Goal: Task Accomplishment & Management: Complete application form

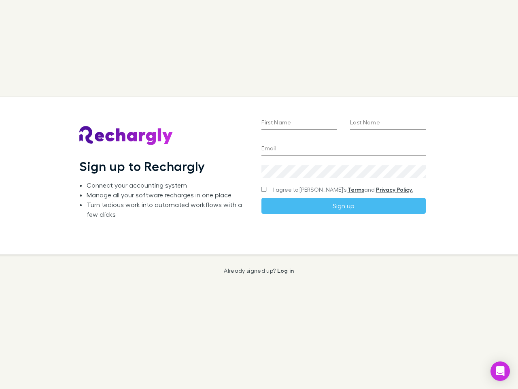
click at [259, 194] on div "First Name Last Name Email Create a password I agree to Rechargly’s Terms and P…" at bounding box center [343, 175] width 177 height 157
click at [299, 123] on input "First Name" at bounding box center [300, 123] width 76 height 13
click at [388, 123] on input "Last Name" at bounding box center [388, 123] width 76 height 13
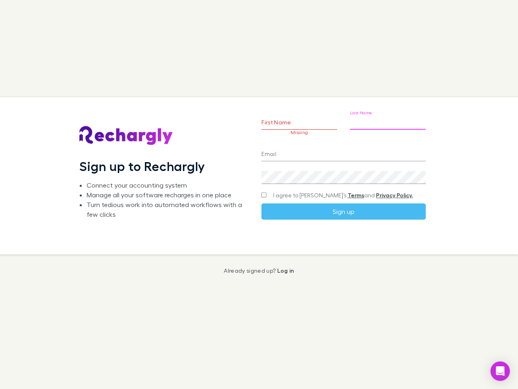
click at [343, 149] on input "Email" at bounding box center [344, 154] width 164 height 13
click at [343, 172] on div "Create a password" at bounding box center [344, 173] width 164 height 19
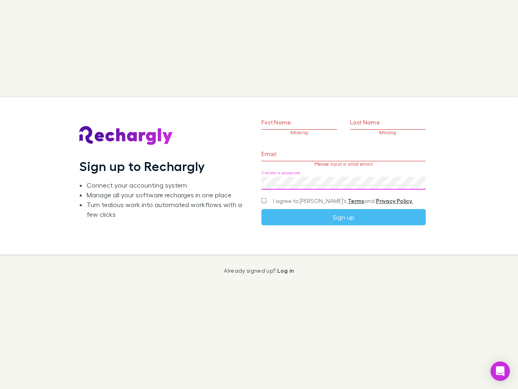
click at [328, 190] on form "First Name Missing Last Name Missing Email Please input a valid email Create a …" at bounding box center [344, 158] width 164 height 134
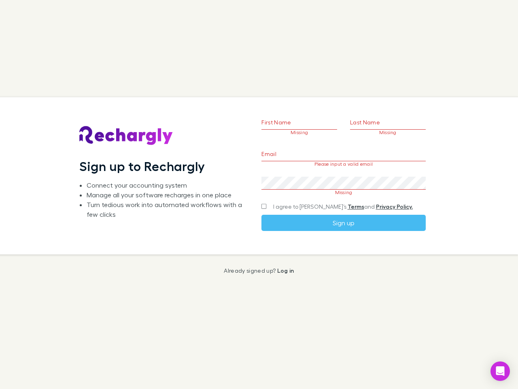
click at [348, 206] on link "Terms" at bounding box center [356, 206] width 17 height 7
click at [500, 371] on icon "Open Intercom Messenger" at bounding box center [500, 371] width 9 height 10
